Goal: Use online tool/utility: Utilize a website feature to perform a specific function

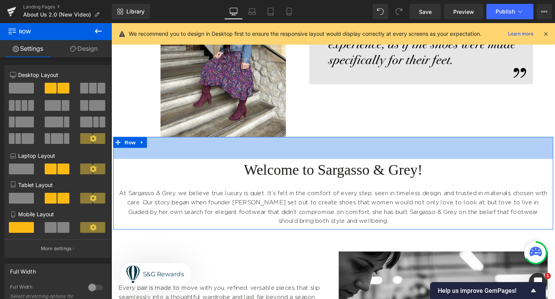
scroll to position [139, 0]
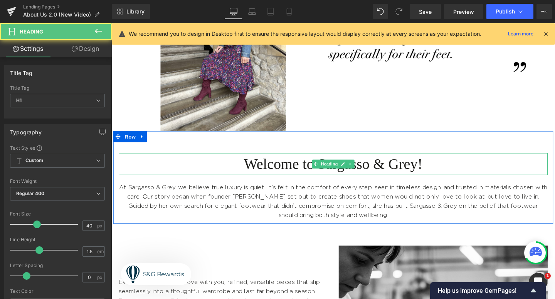
click at [443, 173] on h1 "Welcome to Sargasso & Grey!" at bounding box center [344, 171] width 451 height 23
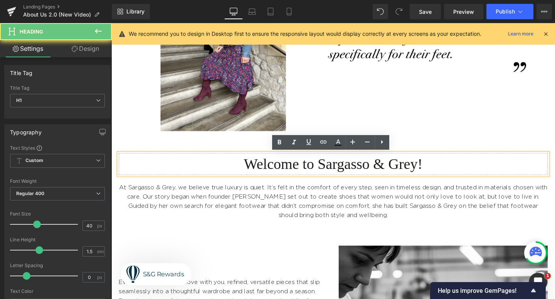
click at [448, 173] on h1 "Welcome to Sargasso & Grey!" at bounding box center [344, 171] width 451 height 23
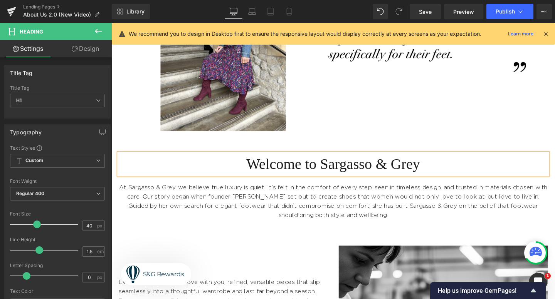
click at [262, 146] on div "Welcome to Sargasso & Grey Heading At Sargasso & Grey, we believe true luxury i…" at bounding box center [344, 185] width 462 height 97
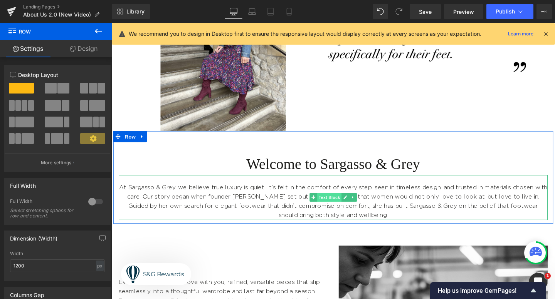
click at [331, 208] on span "Text Block" at bounding box center [340, 206] width 25 height 9
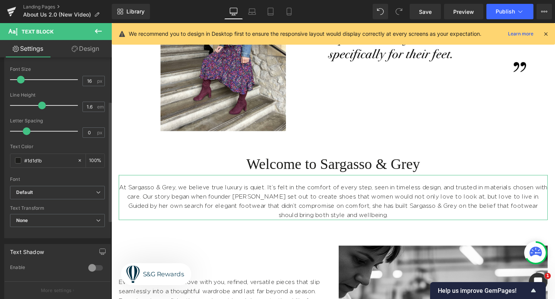
scroll to position [88, 0]
click at [37, 190] on b "Default" at bounding box center [56, 190] width 80 height 7
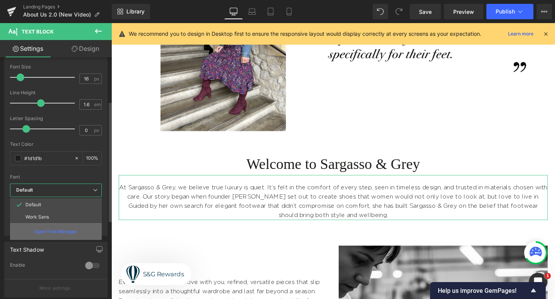
click at [40, 232] on p "Open Font Manager" at bounding box center [55, 232] width 43 height 7
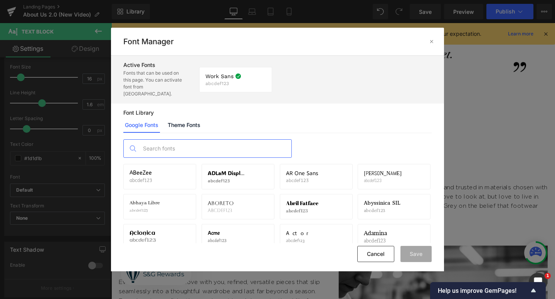
click at [178, 148] on input "text" at bounding box center [215, 149] width 152 height 18
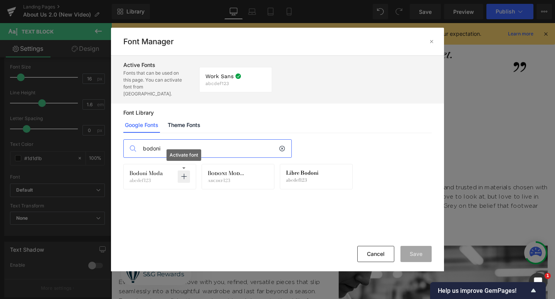
type input "bodoni"
click at [185, 174] on icon at bounding box center [184, 177] width 6 height 6
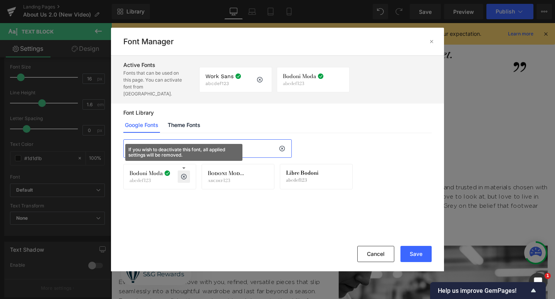
click at [244, 74] on div "Work Sans abcdef123 If you wish to deactivate this font, all applied settings w…" at bounding box center [235, 79] width 61 height 13
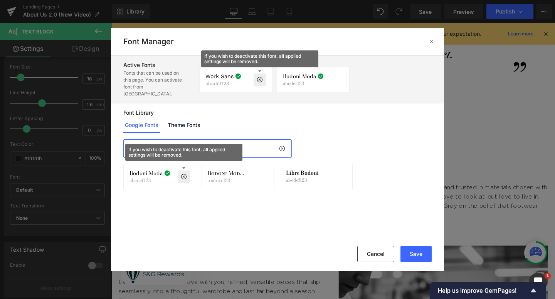
click at [261, 77] on icon at bounding box center [260, 80] width 6 height 6
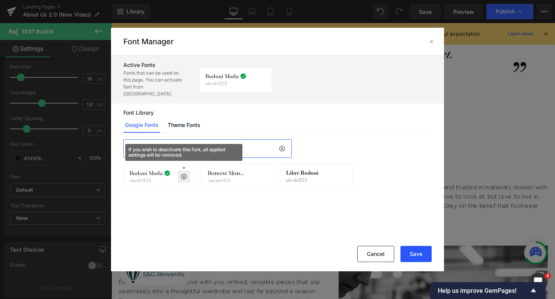
click at [416, 260] on button "Save" at bounding box center [415, 254] width 31 height 16
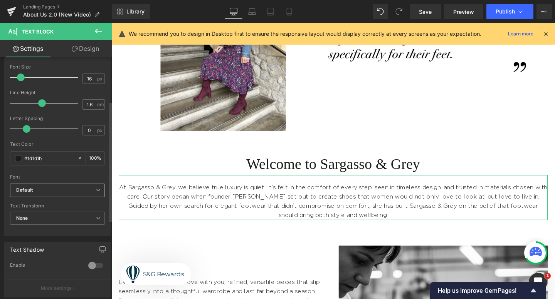
click at [69, 193] on b "Default" at bounding box center [56, 190] width 80 height 7
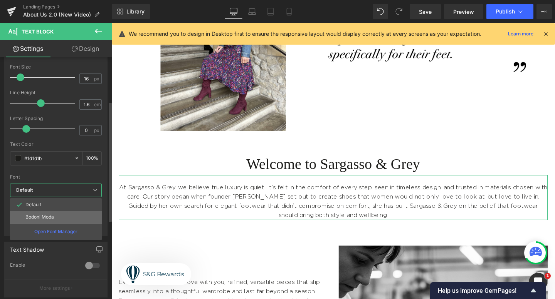
click at [67, 215] on li "Bodoni Moda" at bounding box center [56, 217] width 92 height 12
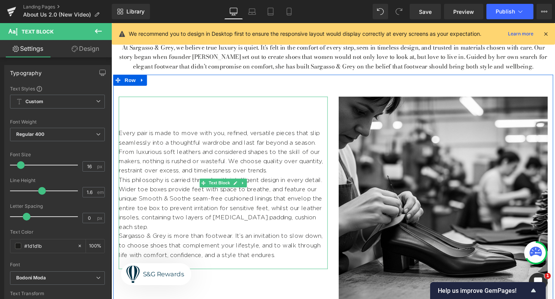
scroll to position [285, 0]
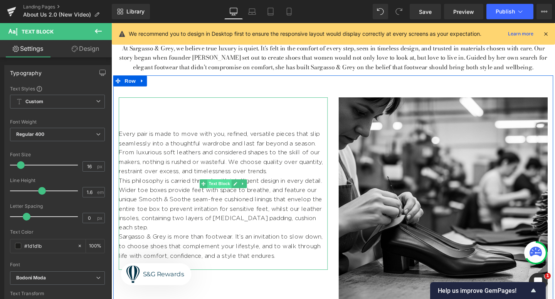
click at [229, 193] on span "Text Block" at bounding box center [224, 192] width 25 height 9
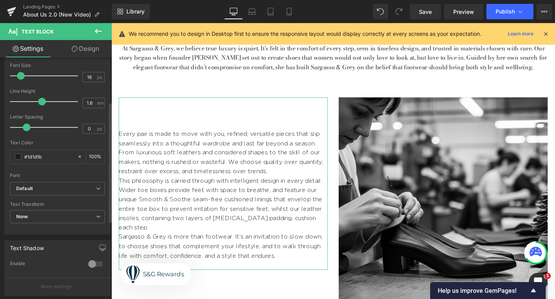
scroll to position [89, 0]
click at [45, 187] on b "Default" at bounding box center [56, 190] width 80 height 7
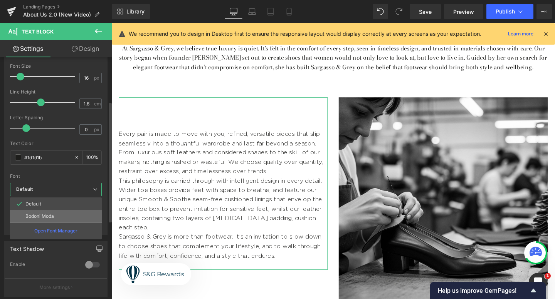
click at [39, 212] on li "Bodoni Moda" at bounding box center [56, 216] width 92 height 12
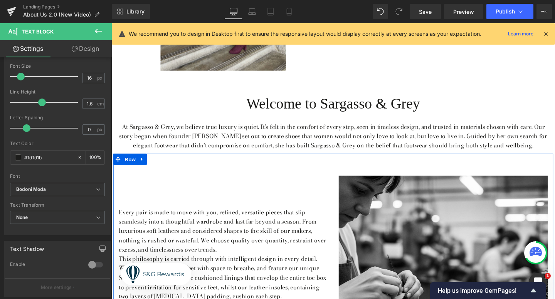
scroll to position [24, 0]
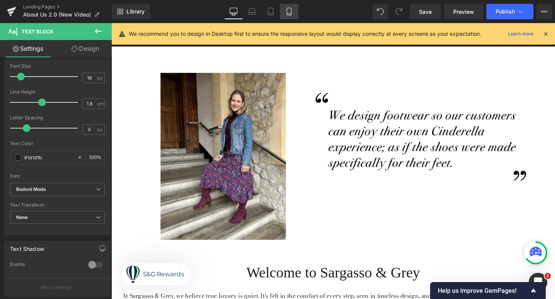
click at [287, 10] on icon at bounding box center [289, 11] width 4 height 7
type input "100"
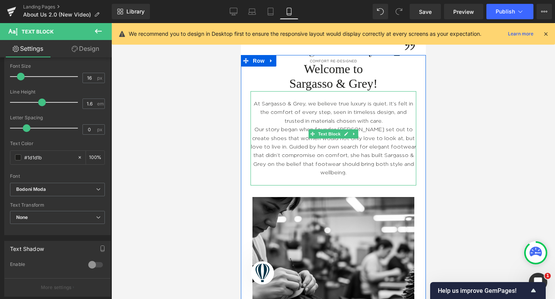
scroll to position [350, 0]
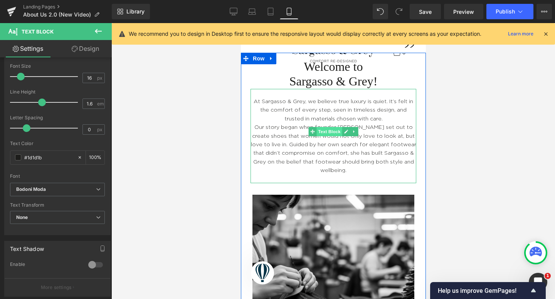
click at [328, 133] on span "Text Block" at bounding box center [328, 131] width 25 height 9
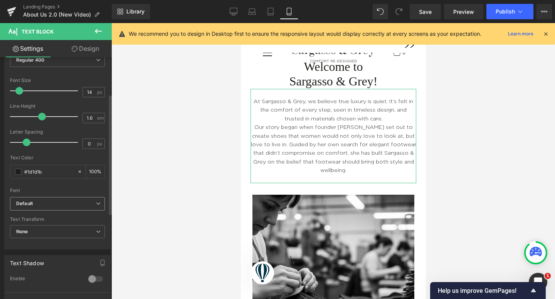
scroll to position [74, 0]
click at [40, 209] on span "Default" at bounding box center [57, 204] width 95 height 13
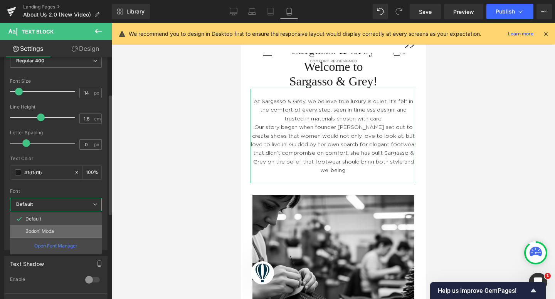
click at [32, 235] on li "Bodoni Moda" at bounding box center [56, 231] width 92 height 12
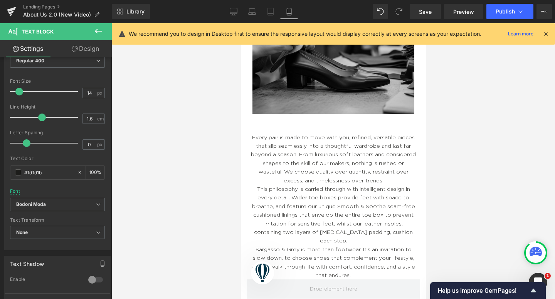
scroll to position [601, 0]
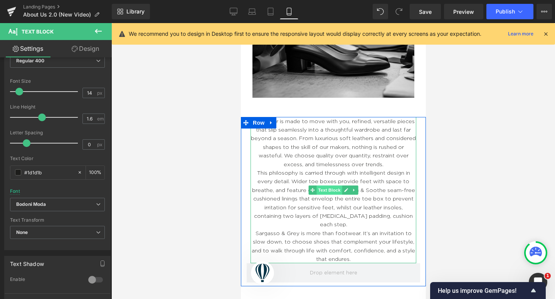
click at [329, 192] on span "Text Block" at bounding box center [328, 190] width 25 height 9
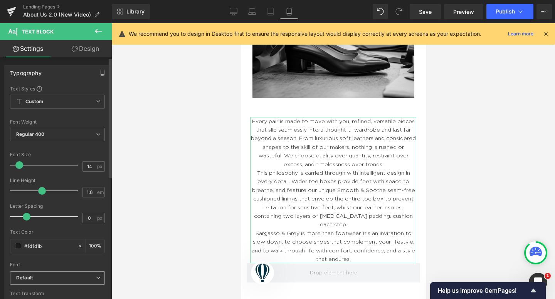
click at [42, 277] on b "Default" at bounding box center [56, 278] width 80 height 7
click at [47, 261] on div at bounding box center [57, 259] width 95 height 5
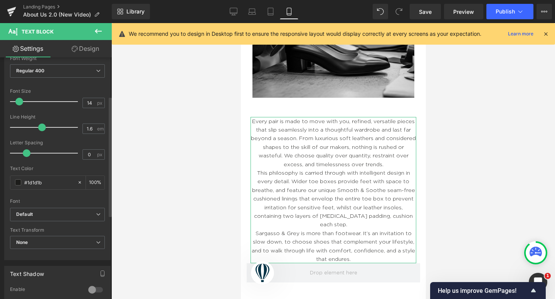
scroll to position [80, 0]
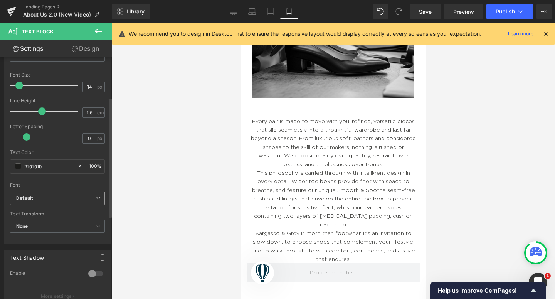
click at [57, 203] on span "Default" at bounding box center [57, 198] width 95 height 13
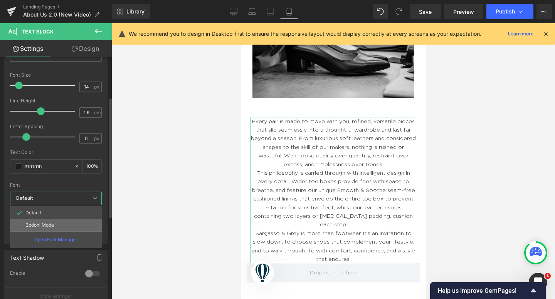
click at [55, 225] on li "Bodoni Moda" at bounding box center [56, 225] width 92 height 12
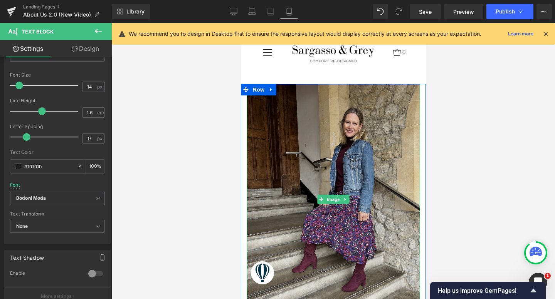
scroll to position [0, 0]
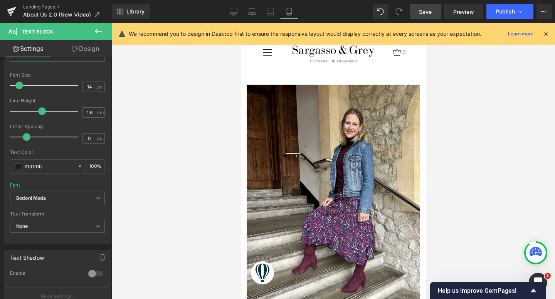
click at [427, 16] on link "Save" at bounding box center [425, 11] width 31 height 15
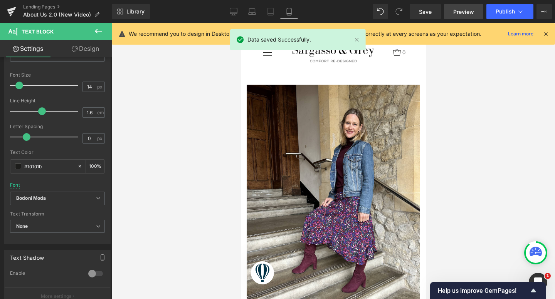
click at [450, 13] on link "Preview" at bounding box center [463, 11] width 39 height 15
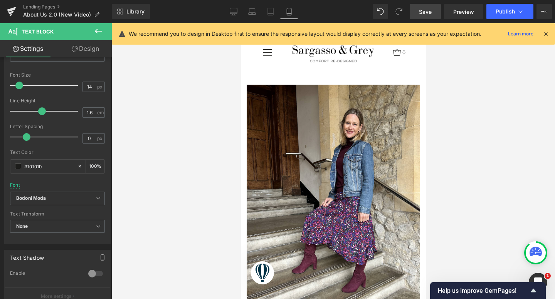
click at [416, 12] on link "Save" at bounding box center [425, 11] width 31 height 15
